Goal: Information Seeking & Learning: Learn about a topic

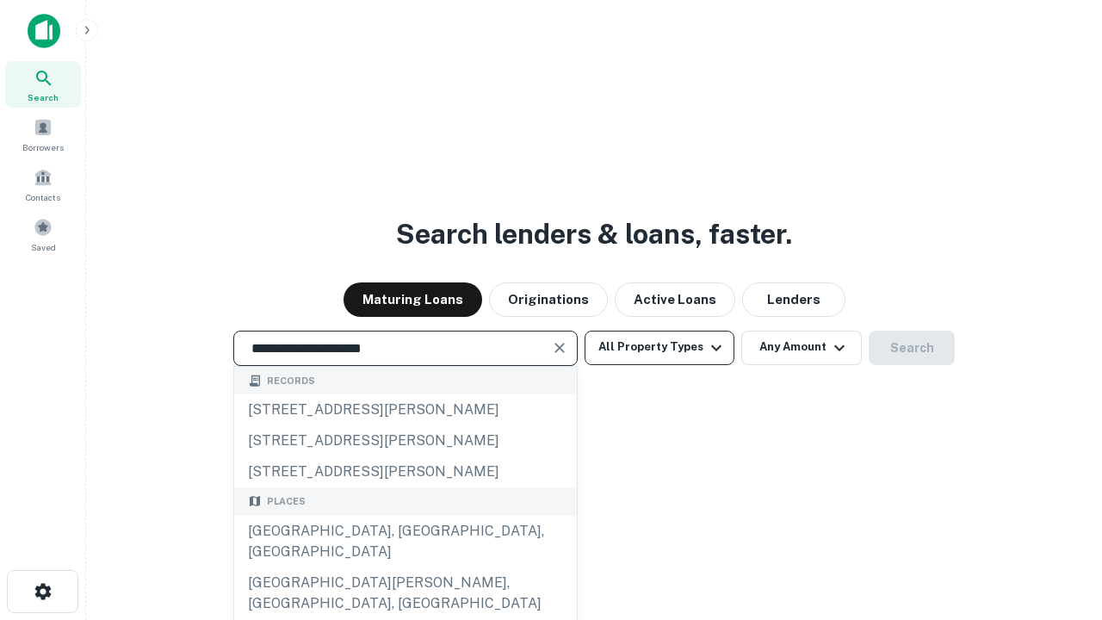
click at [404, 567] on div "[GEOGRAPHIC_DATA], [GEOGRAPHIC_DATA], [GEOGRAPHIC_DATA]" at bounding box center [405, 541] width 343 height 52
click at [659, 347] on button "All Property Types" at bounding box center [659, 347] width 150 height 34
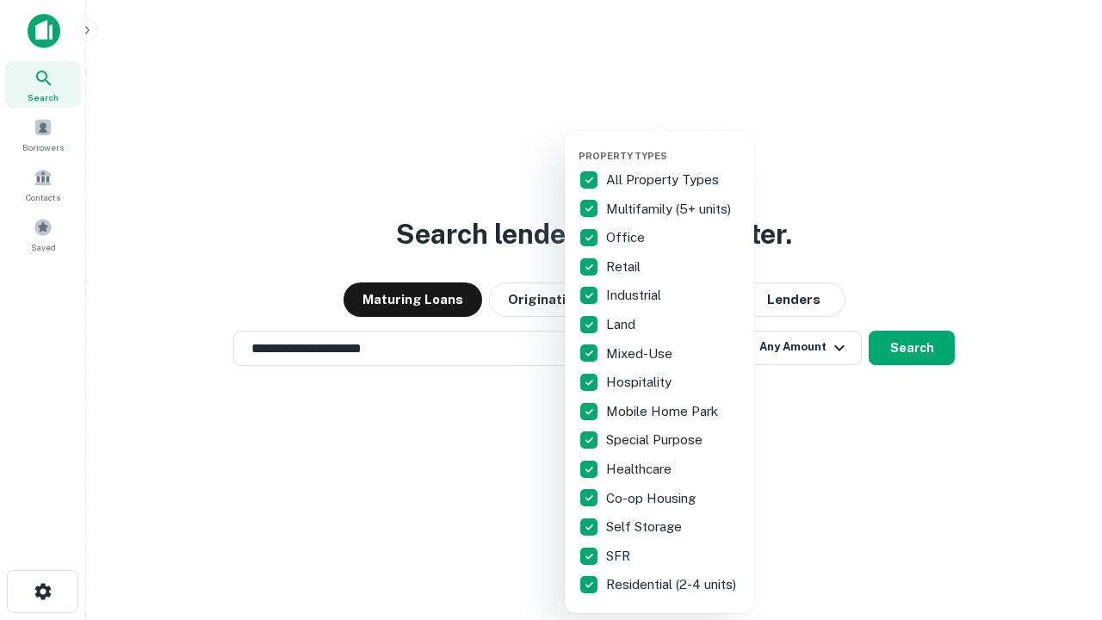
type input "**********"
click at [673, 145] on button "button" at bounding box center [672, 145] width 189 height 1
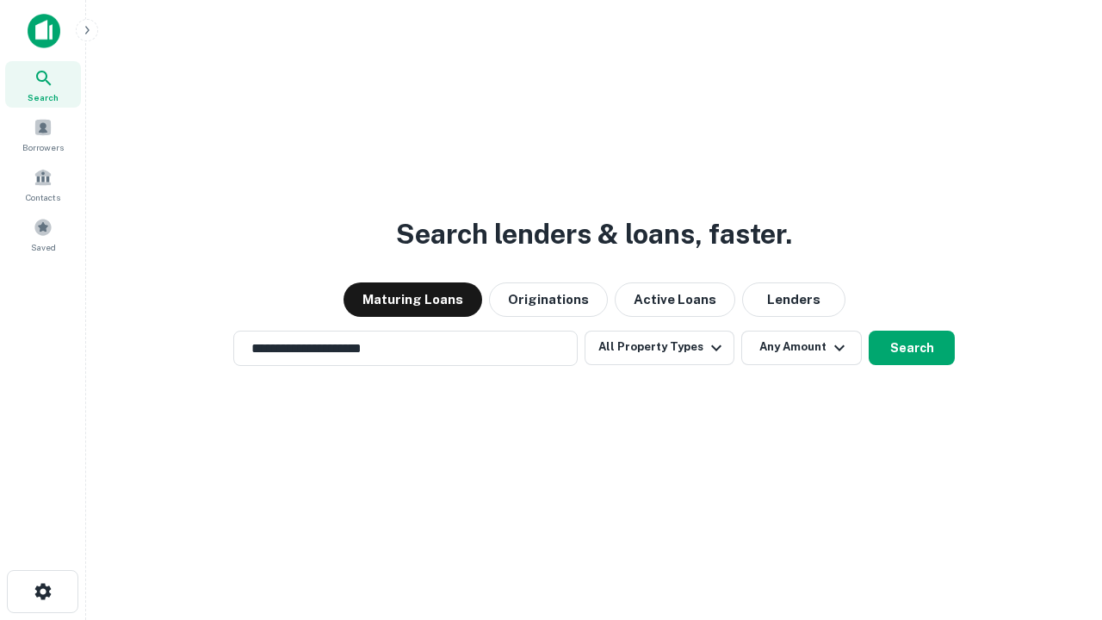
scroll to position [27, 0]
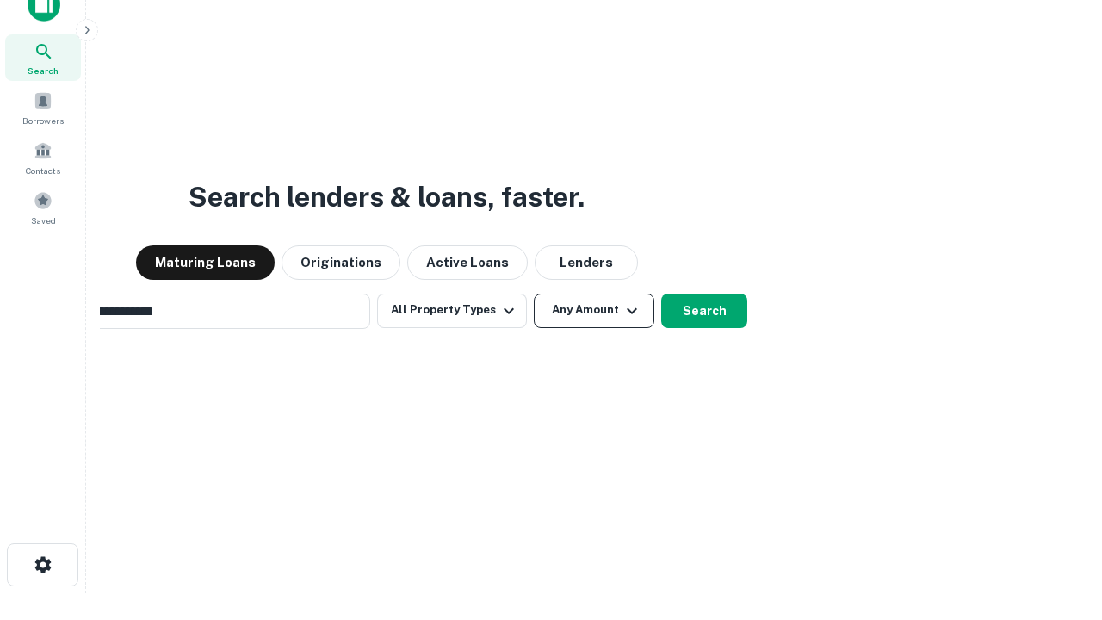
click at [534, 293] on button "Any Amount" at bounding box center [594, 310] width 120 height 34
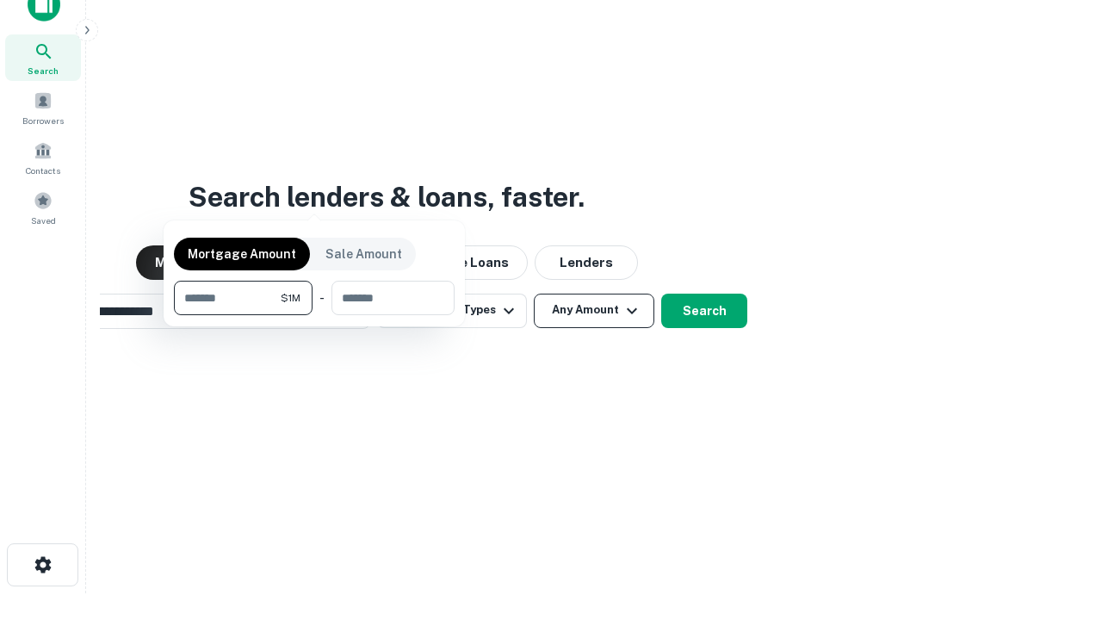
scroll to position [124, 487]
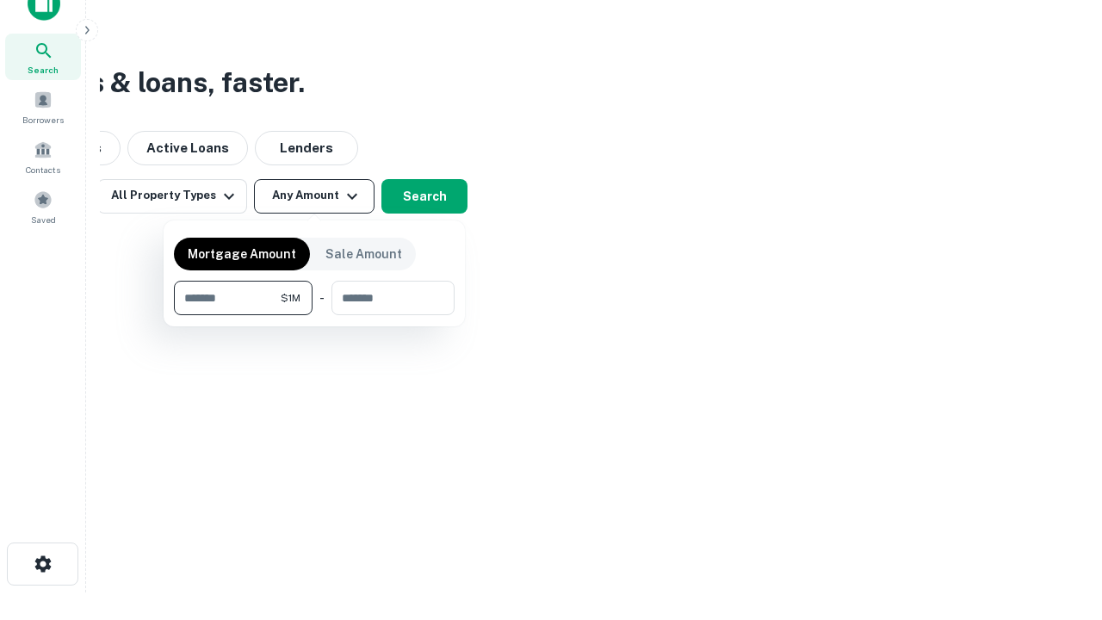
type input "*******"
click at [314, 315] on button "button" at bounding box center [314, 315] width 281 height 1
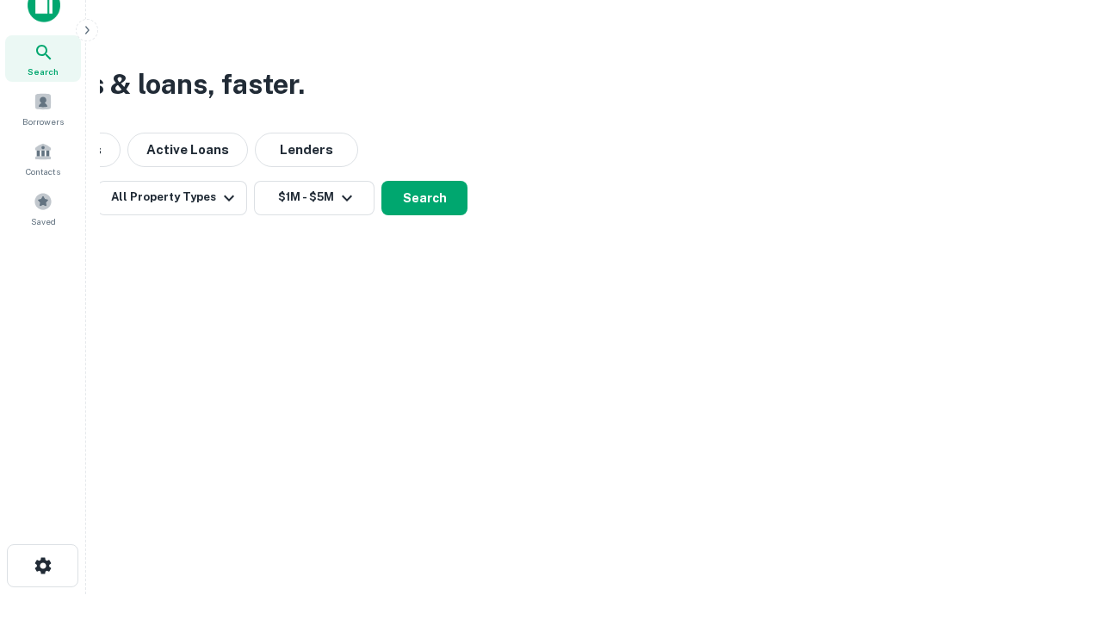
scroll to position [10, 318]
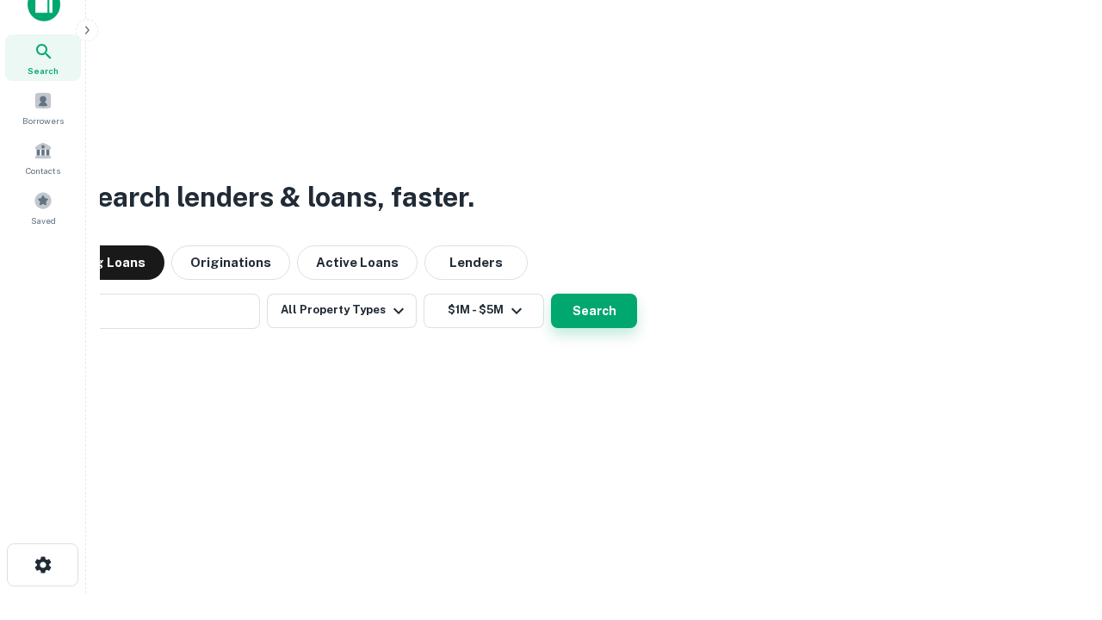
click at [551, 293] on button "Search" at bounding box center [594, 310] width 86 height 34
